Goal: Use online tool/utility: Utilize a website feature to perform a specific function

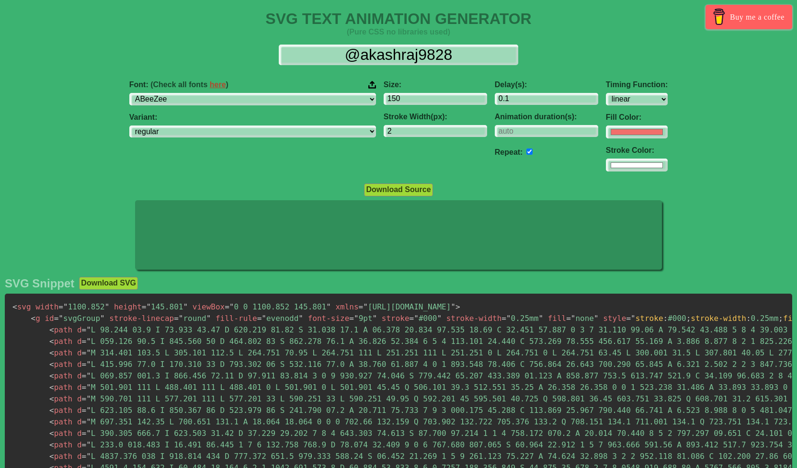
select select "linear"
click option "Baloo Bhaijaan 2" at bounding box center [0, 0] width 0 height 0
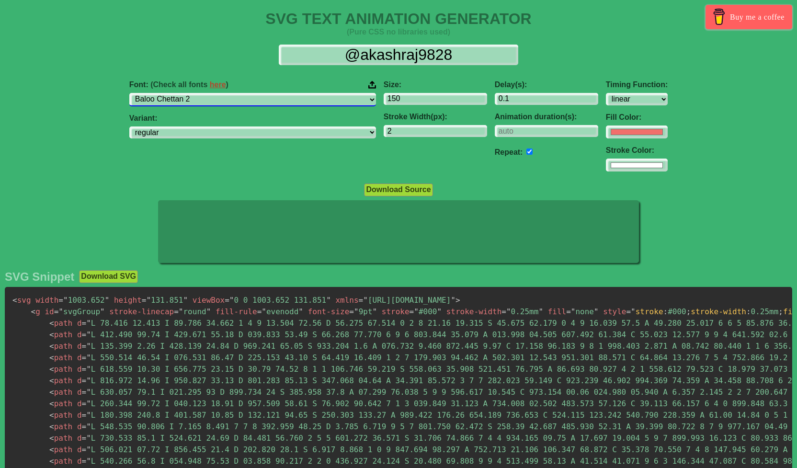
select select "Baloo Da 2"
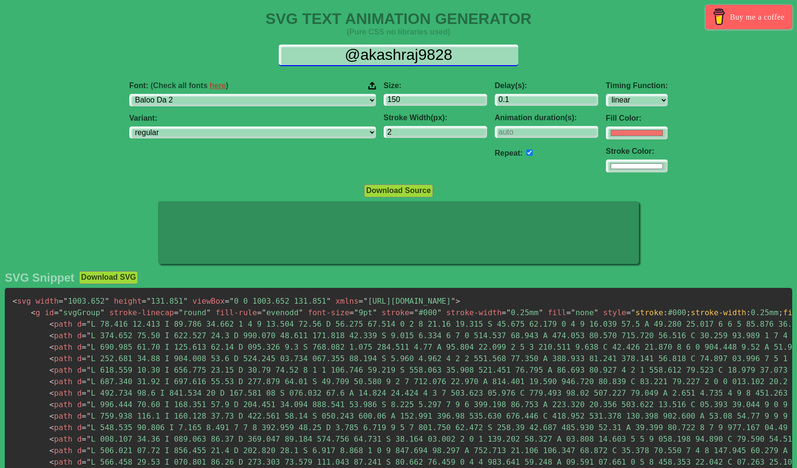
drag, startPoint x: 469, startPoint y: 56, endPoint x: 294, endPoint y: 66, distance: 175.1
click at [294, 66] on input "@akashraj9828" at bounding box center [398, 56] width 239 height 22
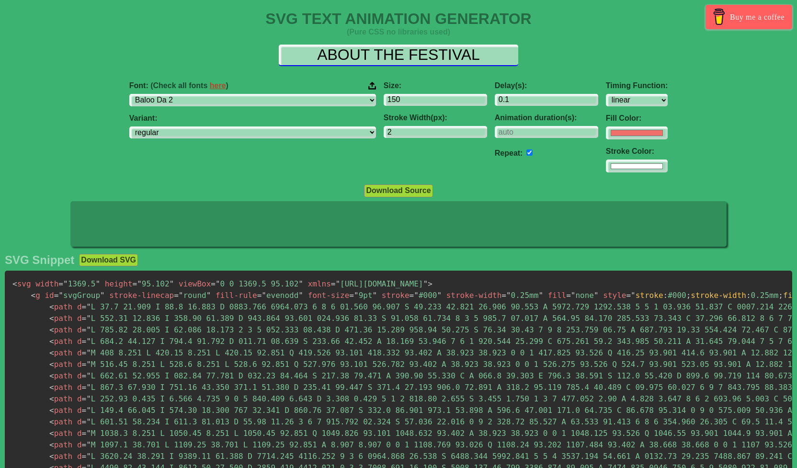
type input "ABOUT THE FESTIVAL"
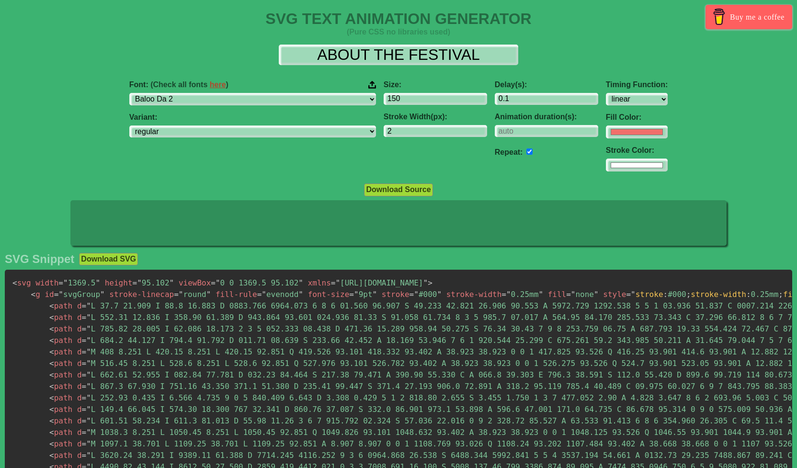
click at [268, 92] on div "Font: (Check all fonts here ) ABeeZee [PERSON_NAME] Display AR One Sans [PERSON…" at bounding box center [252, 92] width 247 height 25
click option "Ballet" at bounding box center [0, 0] width 0 height 0
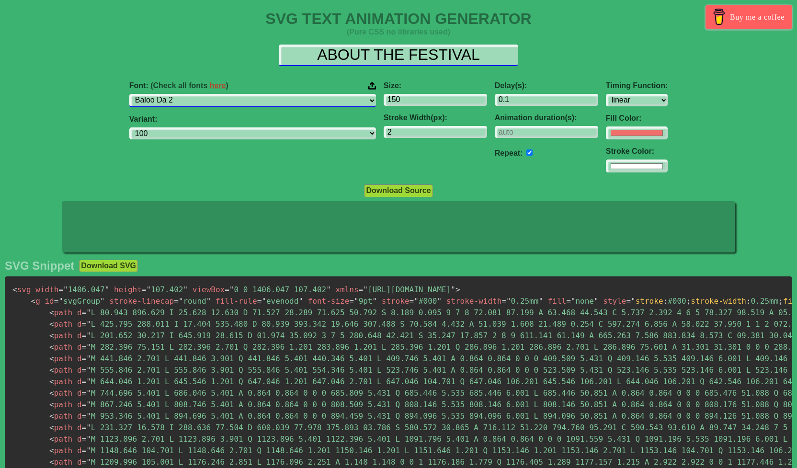
select select "Barlow Condensed"
select select "100"
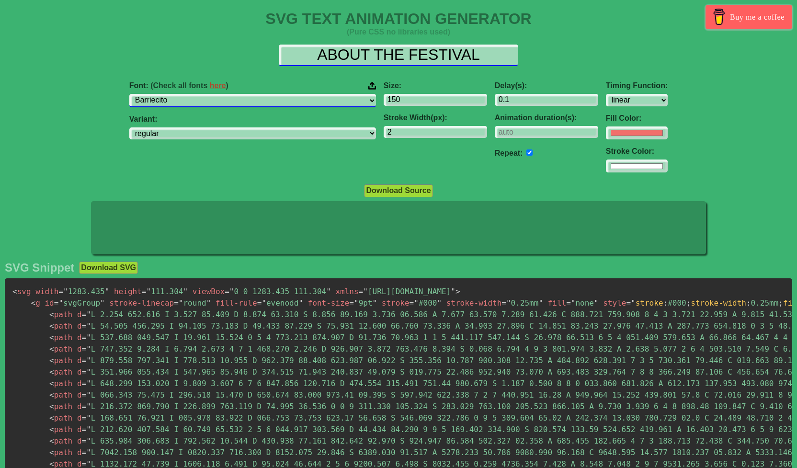
select select "Barrio"
select select "regular"
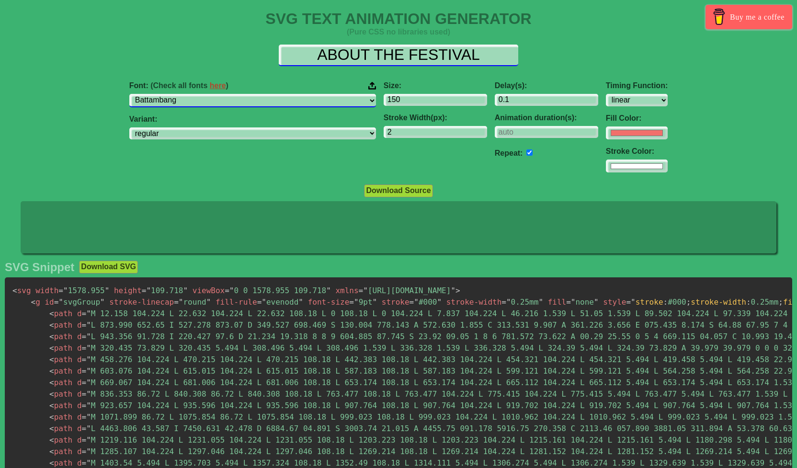
select select "Baumans"
select select "regular"
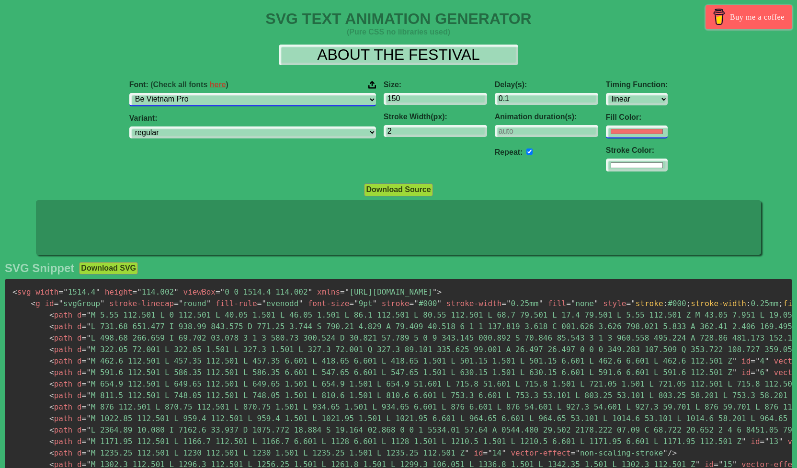
select select "Beau Rivage"
select select "regular"
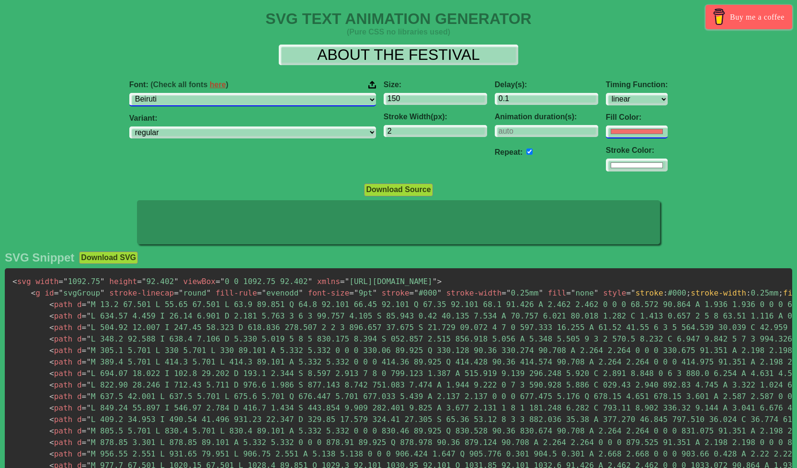
select select "Belanosima"
select select "regular"
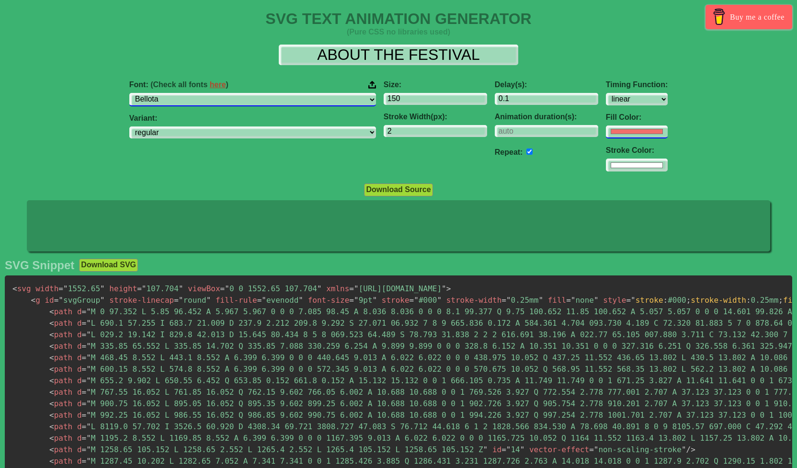
select select "Bellota Text"
select select "300"
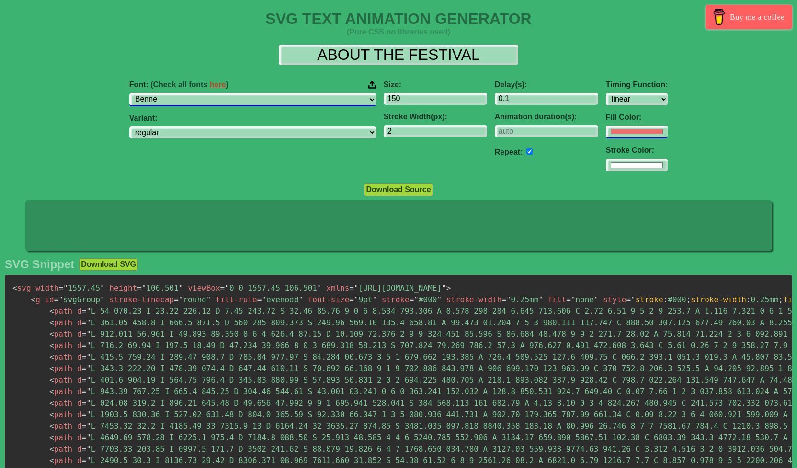
select select "Bentham"
select select "regular"
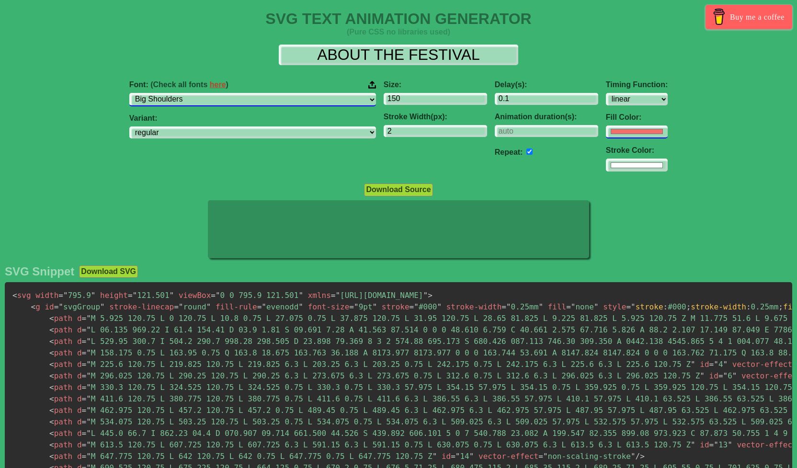
select select "Big Shoulders Inline"
select select "100"
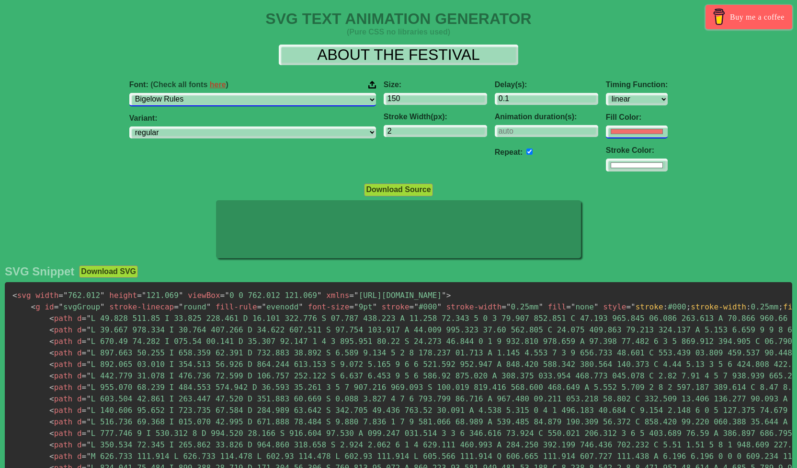
select select "Bigshot One"
select select "regular"
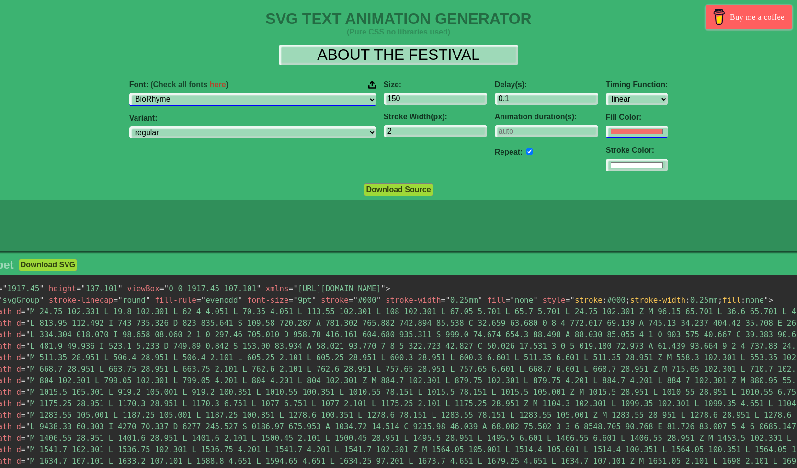
select select "BioRhyme Expanded"
select select "200"
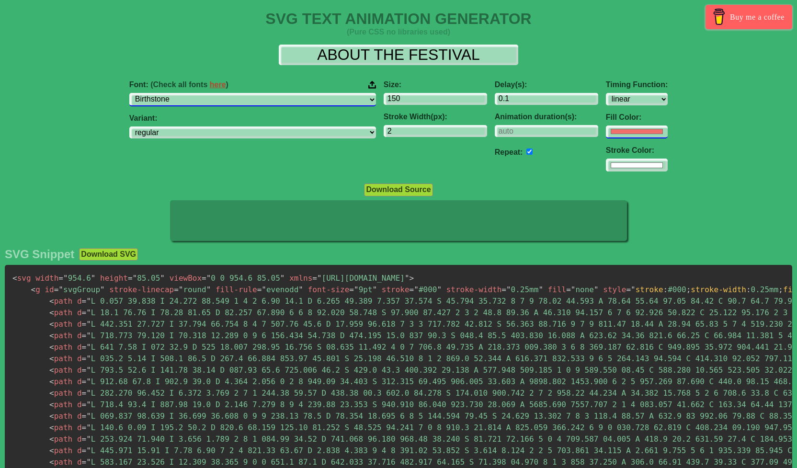
select select "Birthstone Bounce"
select select "regular"
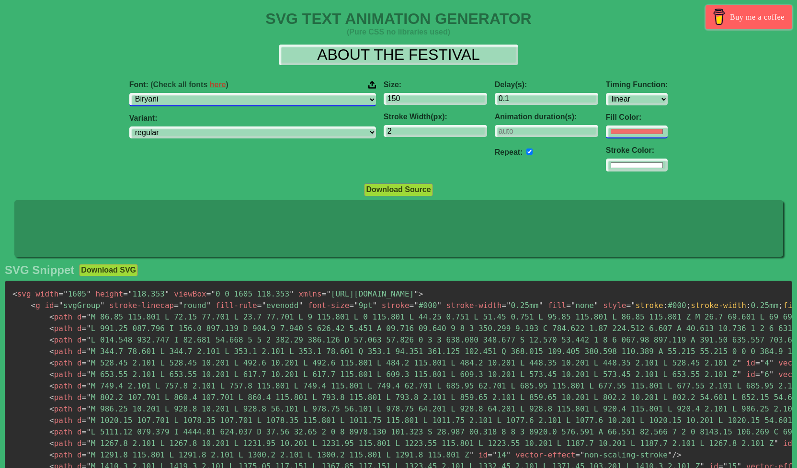
select select "Bitcount"
select select "100"
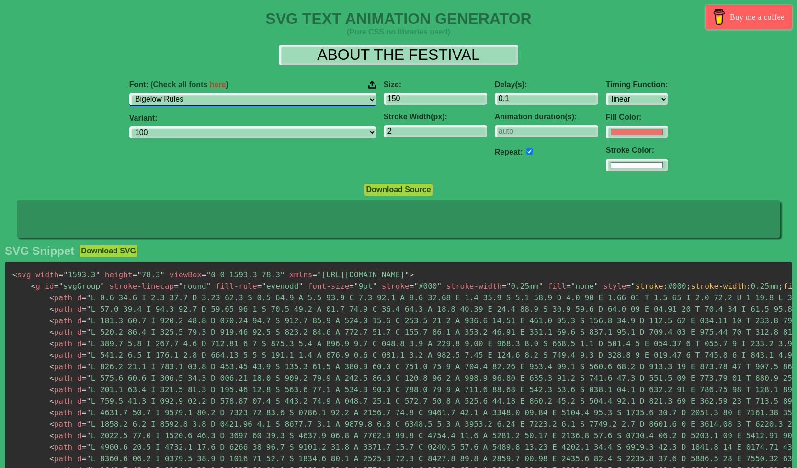
click option "Bigelow Rules" at bounding box center [0, 0] width 0 height 0
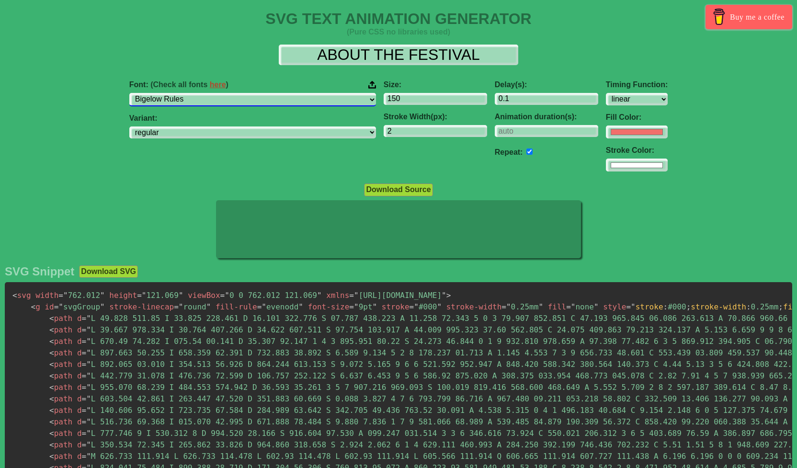
select select "Bellota"
click option "Bellota" at bounding box center [0, 0] width 0 height 0
select select "300"
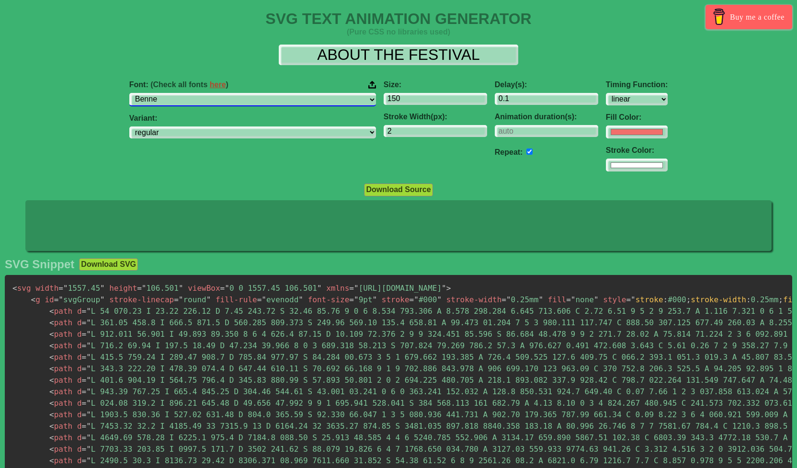
select select "Bentham"
select select "regular"
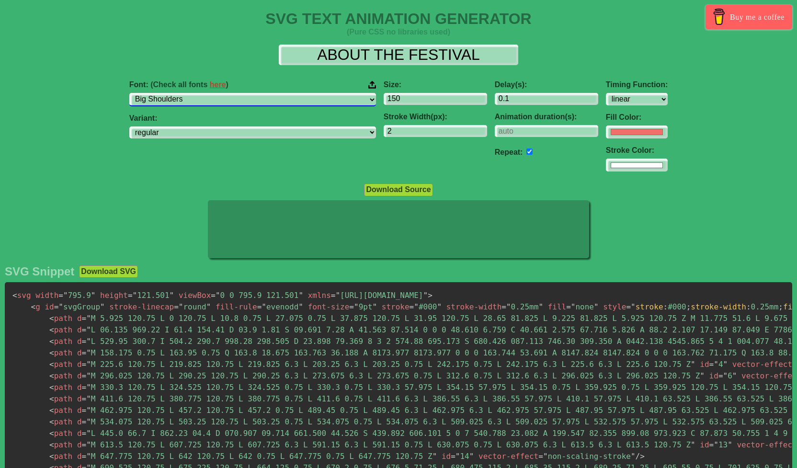
select select "Big Shoulders Inline"
select select "100"
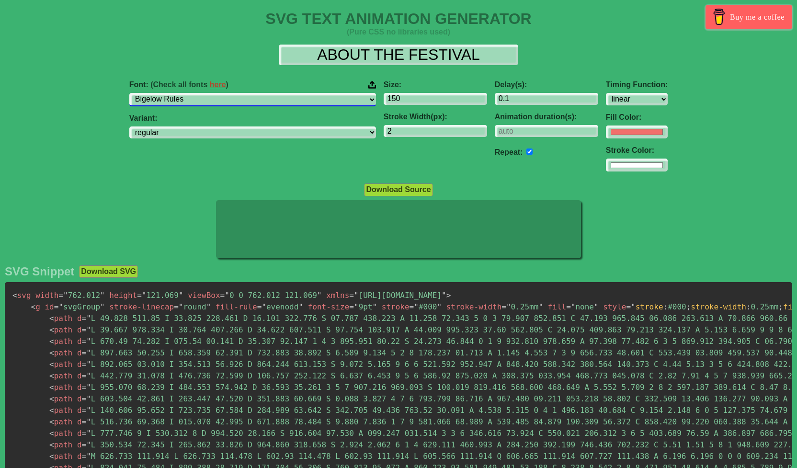
select select "Bigshot One"
select select "regular"
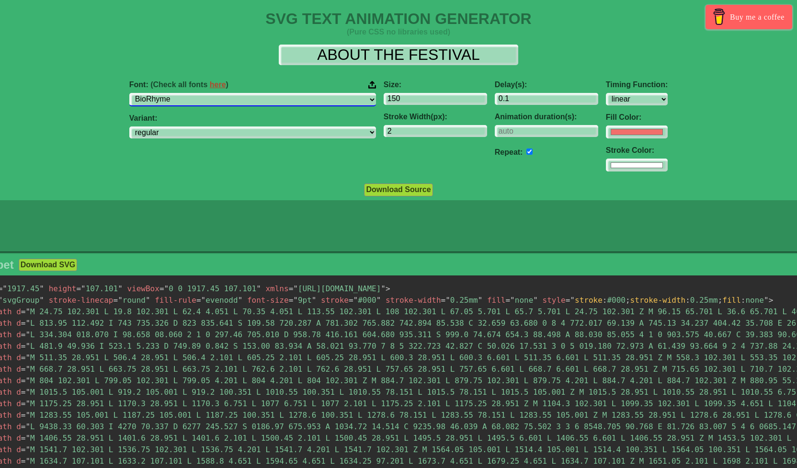
select select "BioRhyme Expanded"
select select "200"
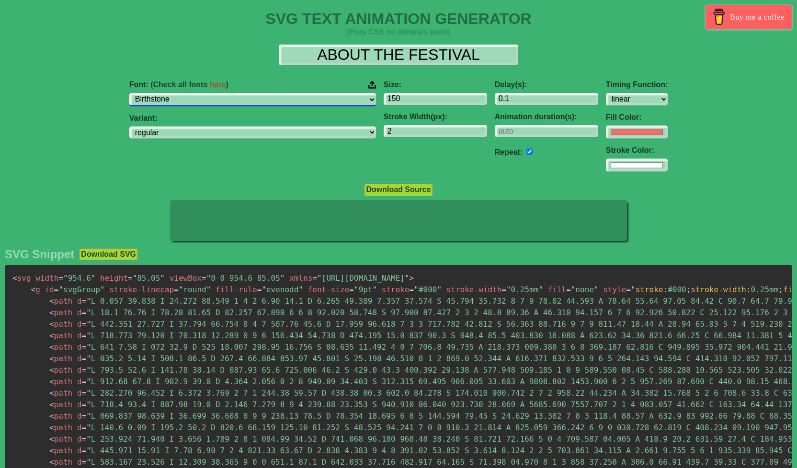
select select "Birthstone Bounce"
select select "regular"
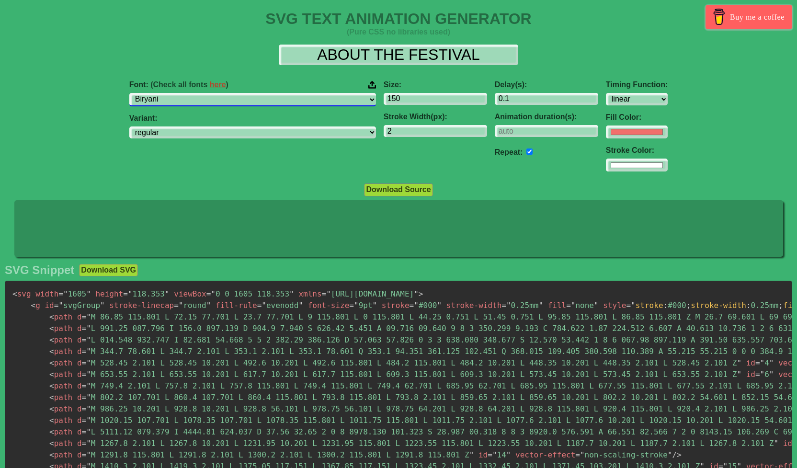
select select "Bitcount"
select select "100"
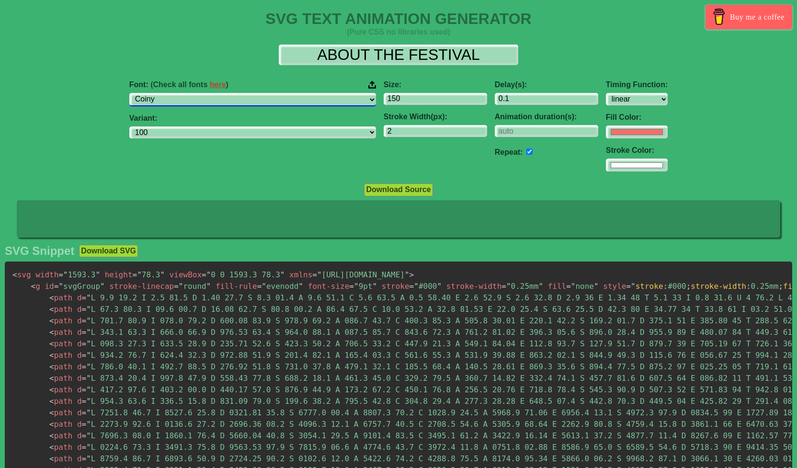
click option "Coiny" at bounding box center [0, 0] width 0 height 0
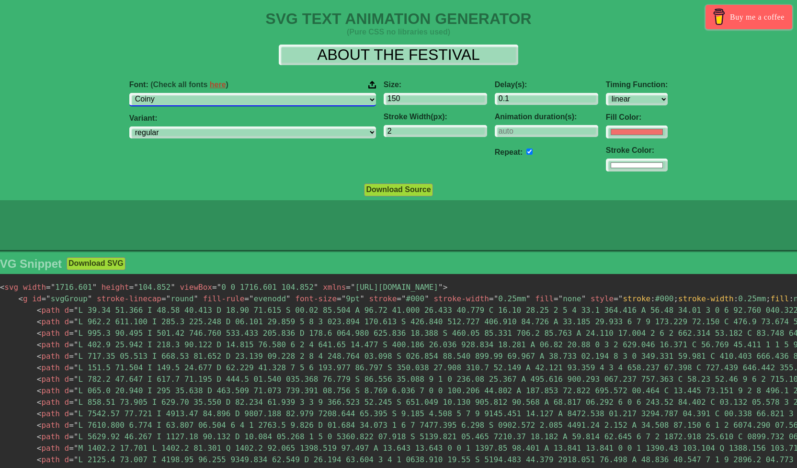
select select "Combo"
select select "regular"
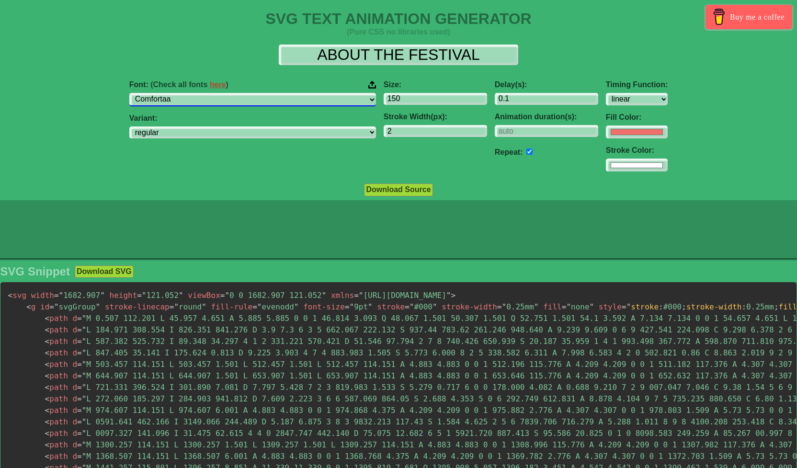
select select "Comforter"
select select "regular"
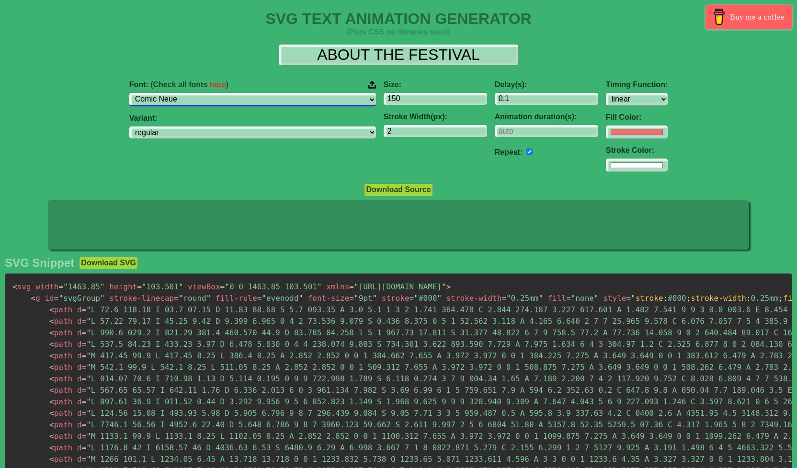
select select "Comic Relief"
select select "regular"
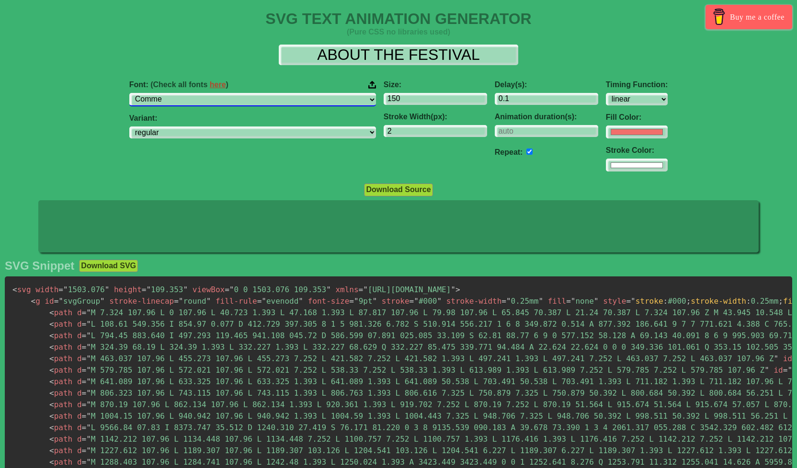
select select "Commissioner"
select select "100"
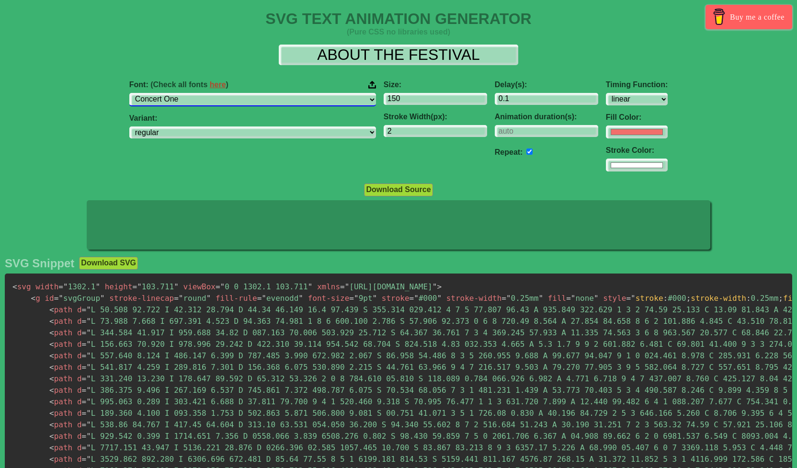
select select "Condiment"
select select "regular"
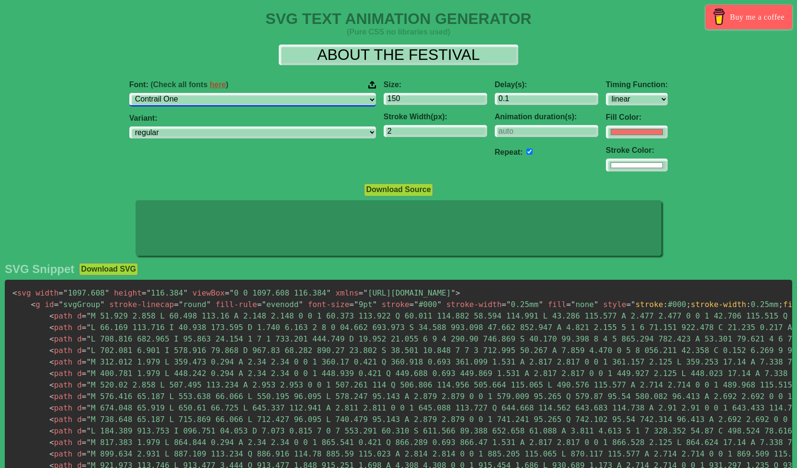
select select "Convergence"
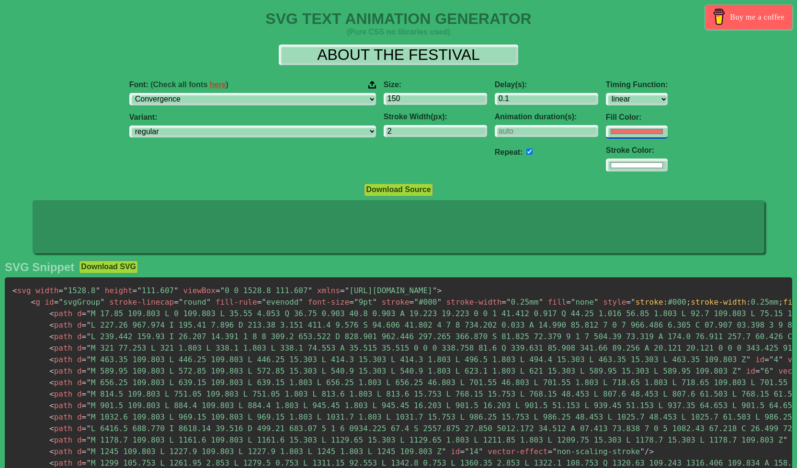
click at [606, 135] on input "#f16f6b" at bounding box center [637, 131] width 62 height 13
type input "#000000"
click at [606, 138] on input "#ffffff" at bounding box center [637, 131] width 62 height 13
type input "#000000"
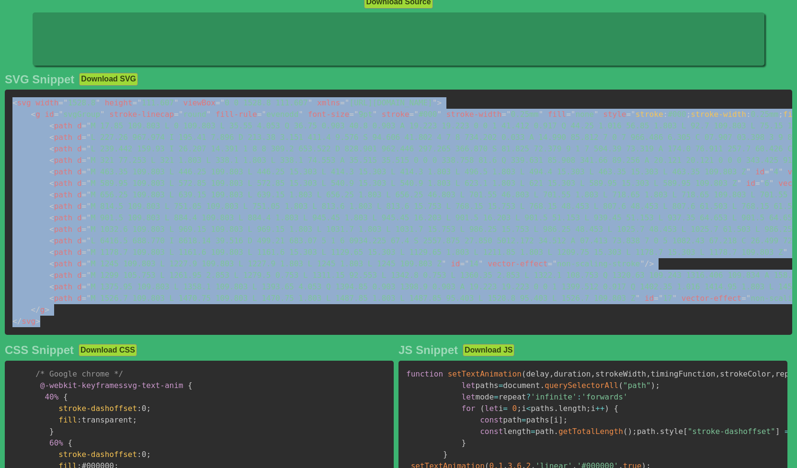
scroll to position [199, 0]
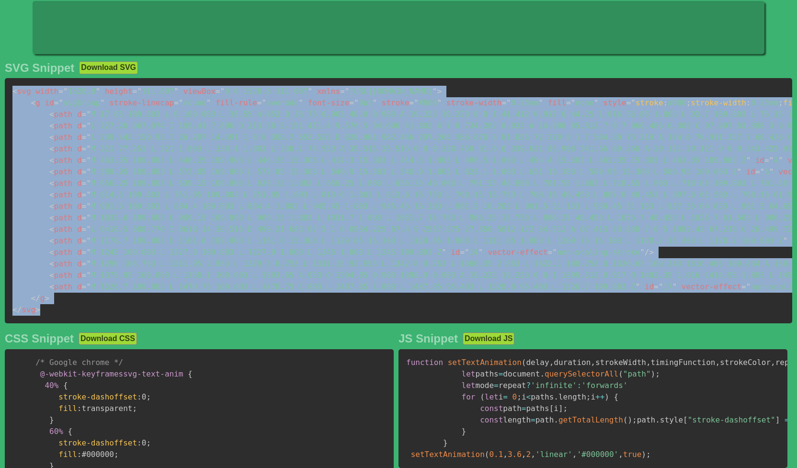
drag, startPoint x: 11, startPoint y: 295, endPoint x: 98, endPoint y: 311, distance: 88.3
click at [98, 311] on pre "< svg width = " 1528.8 " height = " 111.607 " viewBox = " 0 0 1528.8 111.607 " …" at bounding box center [398, 200] width 787 height 245
copy code "< svg width = " 1528.8 " height = " 111.607 " viewBox = " 0 0 1528.8 111.607 " …"
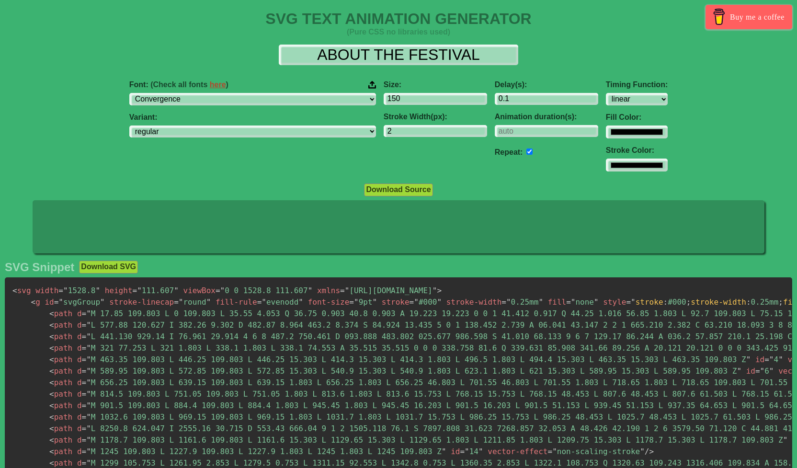
select select "Convergence"
select select "linear"
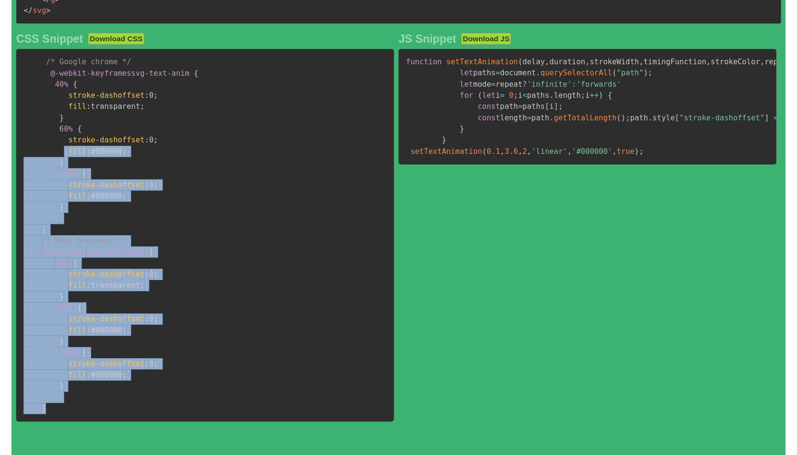
scroll to position [398, 0]
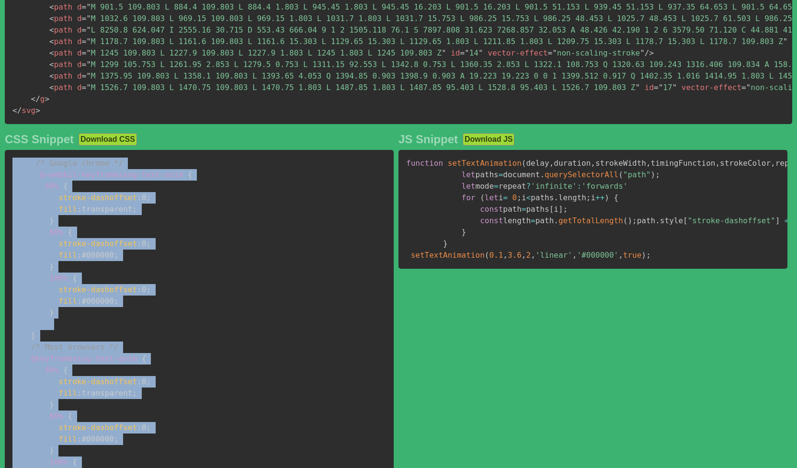
drag, startPoint x: 43, startPoint y: 430, endPoint x: 8, endPoint y: 159, distance: 272.8
click at [8, 159] on pre "/* Google chrome */ @-webkit-keyframes svg-text-anim { 40% { stroke-dashoffset …" at bounding box center [199, 341] width 389 height 383
copy code "/* Google chrome */ @-webkit-keyframes svg-text-anim { 40% { stroke-dashoffset …"
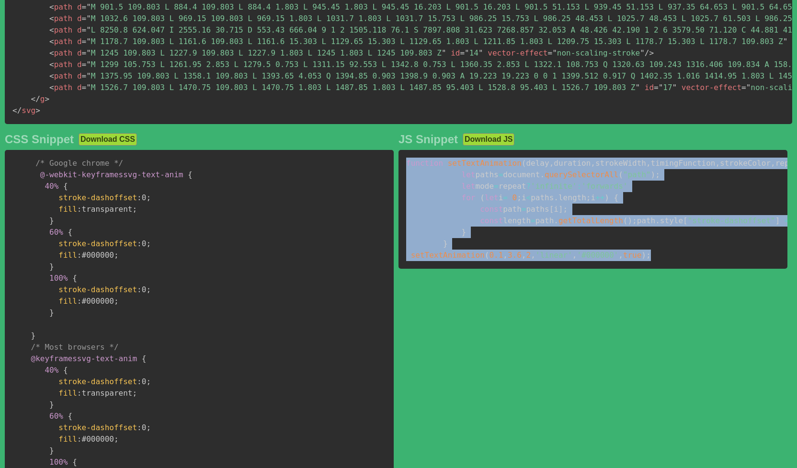
drag, startPoint x: 406, startPoint y: 168, endPoint x: 633, endPoint y: 331, distance: 280.0
click at [633, 269] on pre "function setTextAnimation ( delay , duration , strokeWidth , timingFunction , s…" at bounding box center [592, 209] width 389 height 119
copy code "function setTextAnimation ( delay , duration , strokeWidth , timingFunction , s…"
